Goal: Check status

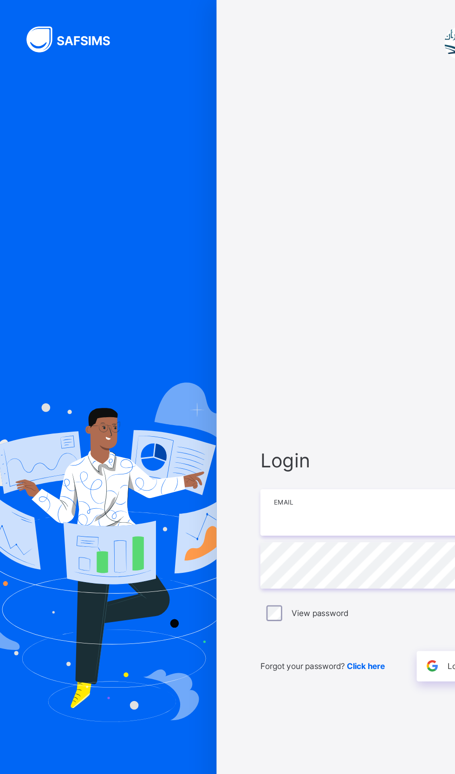
click at [262, 375] on input "email" at bounding box center [304, 359] width 242 height 33
type input "**********"
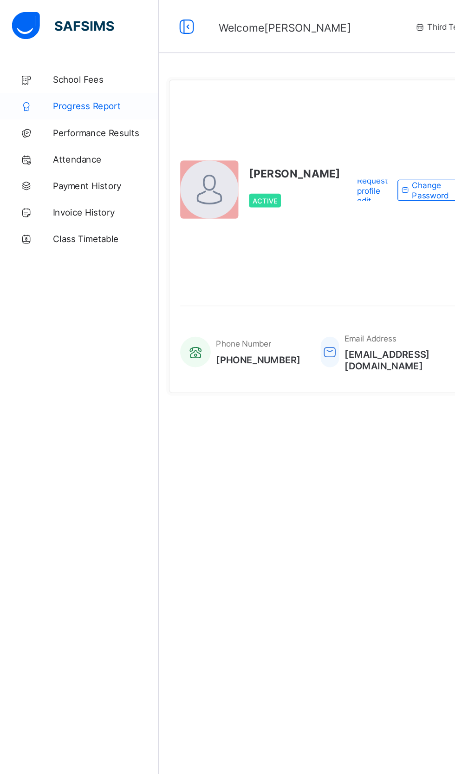
click at [79, 76] on span "Progress Report" at bounding box center [74, 74] width 74 height 7
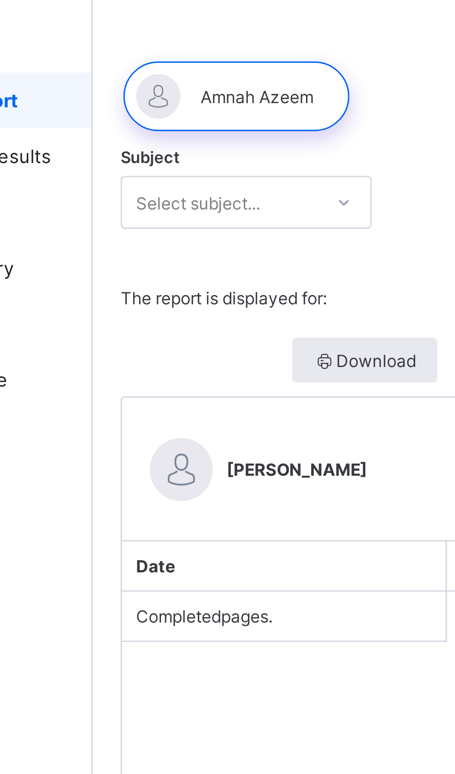
click at [222, 84] on div at bounding box center [283, 73] width 325 height 34
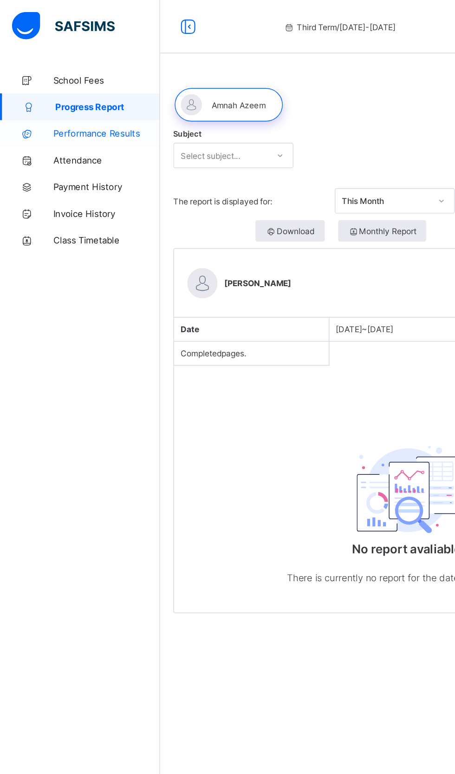
click at [81, 90] on span "Performance Results" at bounding box center [74, 92] width 74 height 7
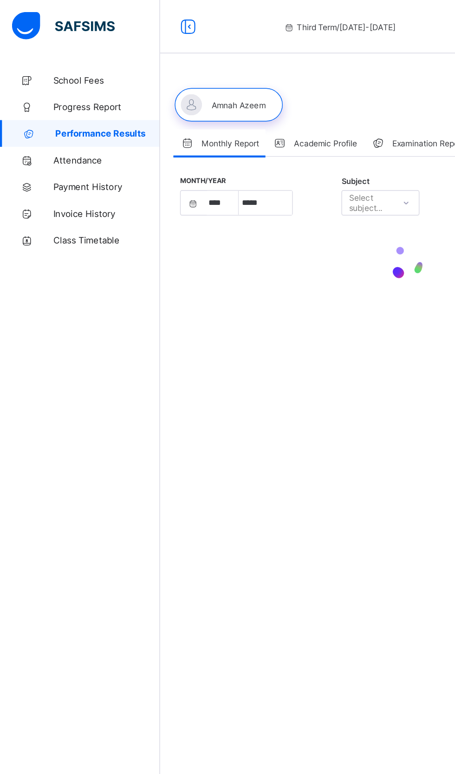
select select "****"
select select "*"
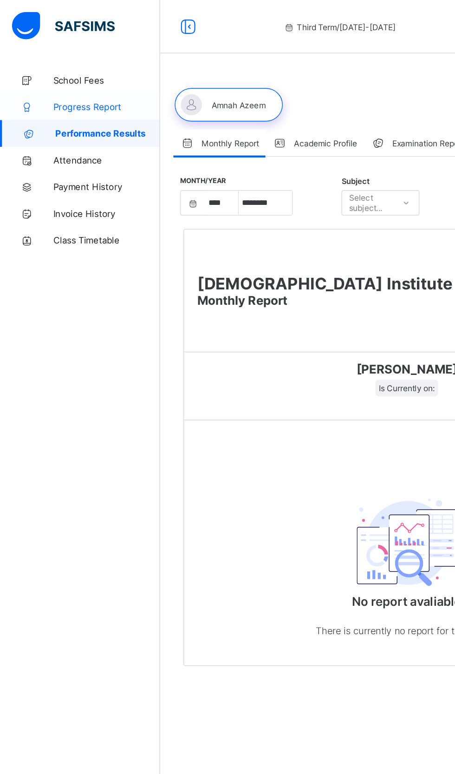
click at [81, 75] on span "Progress Report" at bounding box center [74, 74] width 74 height 7
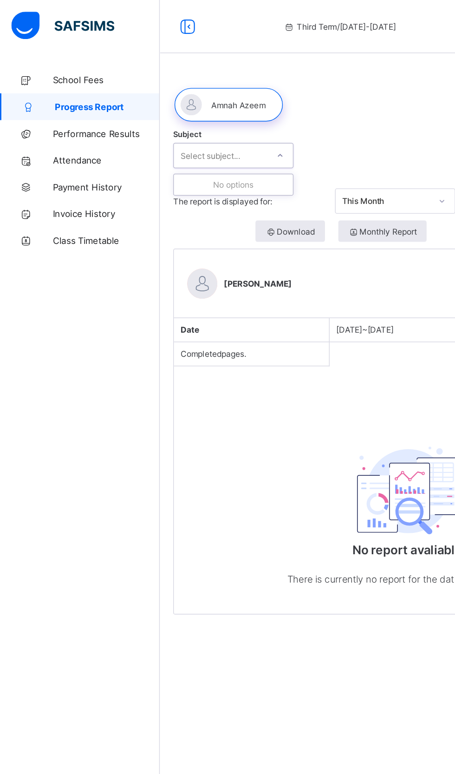
click at [169, 104] on div "Select subject..." at bounding box center [153, 108] width 65 height 13
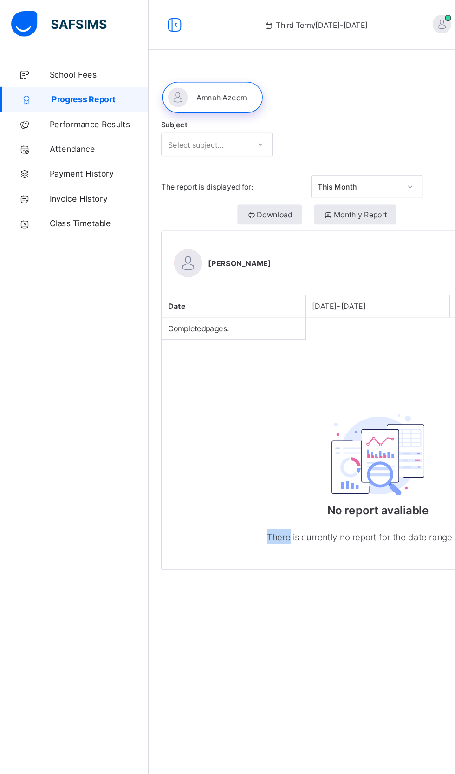
click at [55, 355] on div "School Fees Progress Report Performance Results Attendance Payment History Invo…" at bounding box center [55, 405] width 111 height 737
click at [187, 139] on span "The report is displayed for:" at bounding box center [173, 140] width 105 height 7
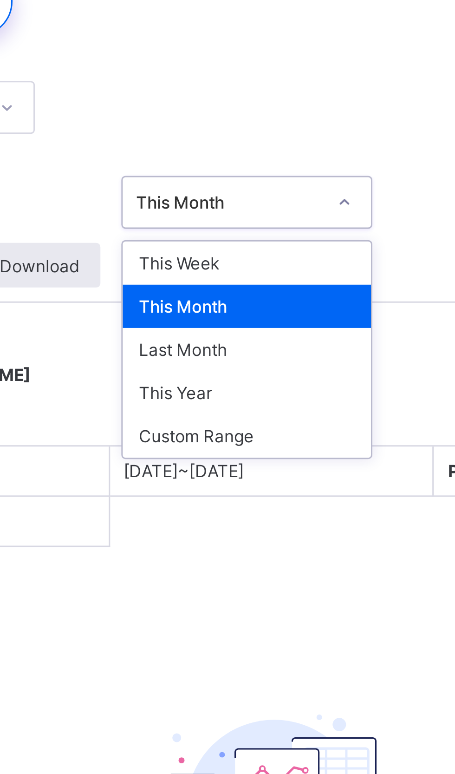
click at [321, 118] on div "Subject Select subject..." at bounding box center [283, 108] width 325 height 36
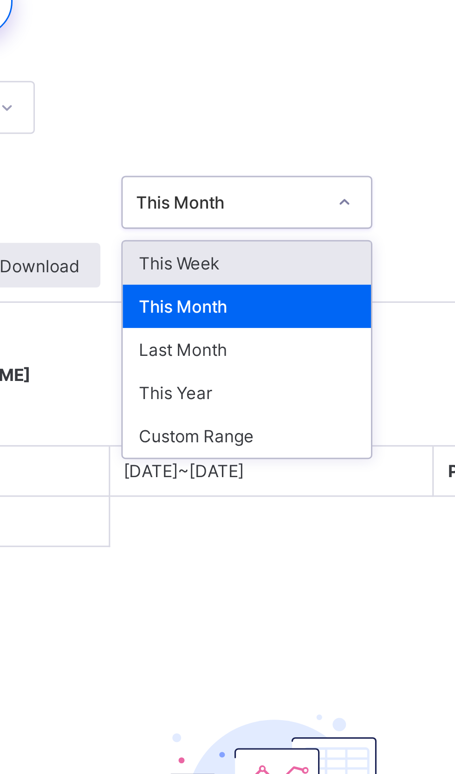
click at [294, 160] on div "This Week" at bounding box center [275, 160] width 83 height 14
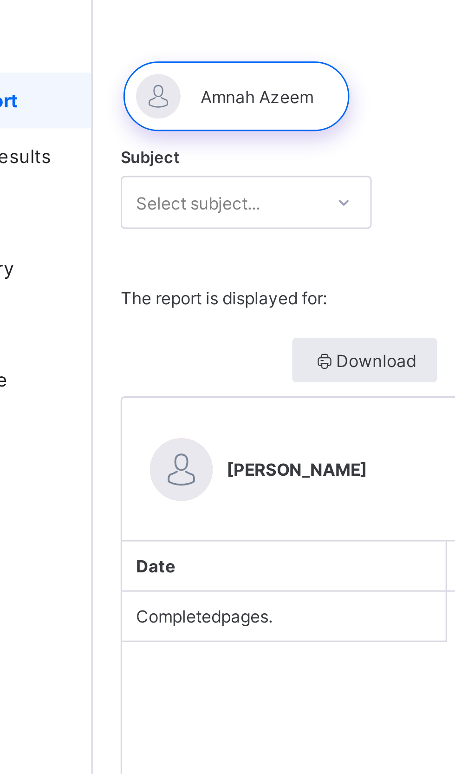
click at [181, 68] on div at bounding box center [159, 72] width 75 height 23
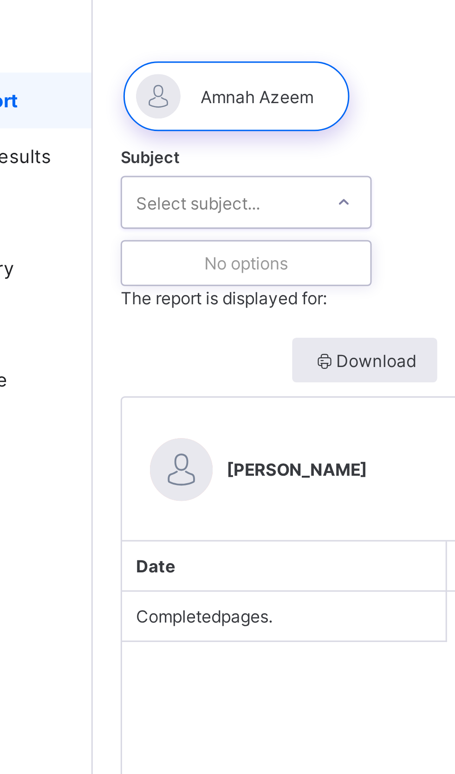
click at [213, 98] on div "Subject 0 results available. Use Up and Down to choose options, press Enter to …" at bounding box center [283, 108] width 325 height 36
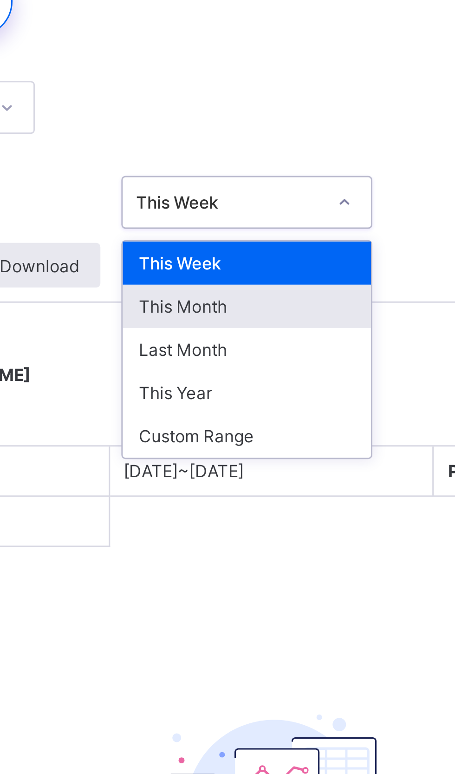
click at [276, 178] on div "This Month" at bounding box center [275, 174] width 83 height 14
